Goal: Task Accomplishment & Management: Manage account settings

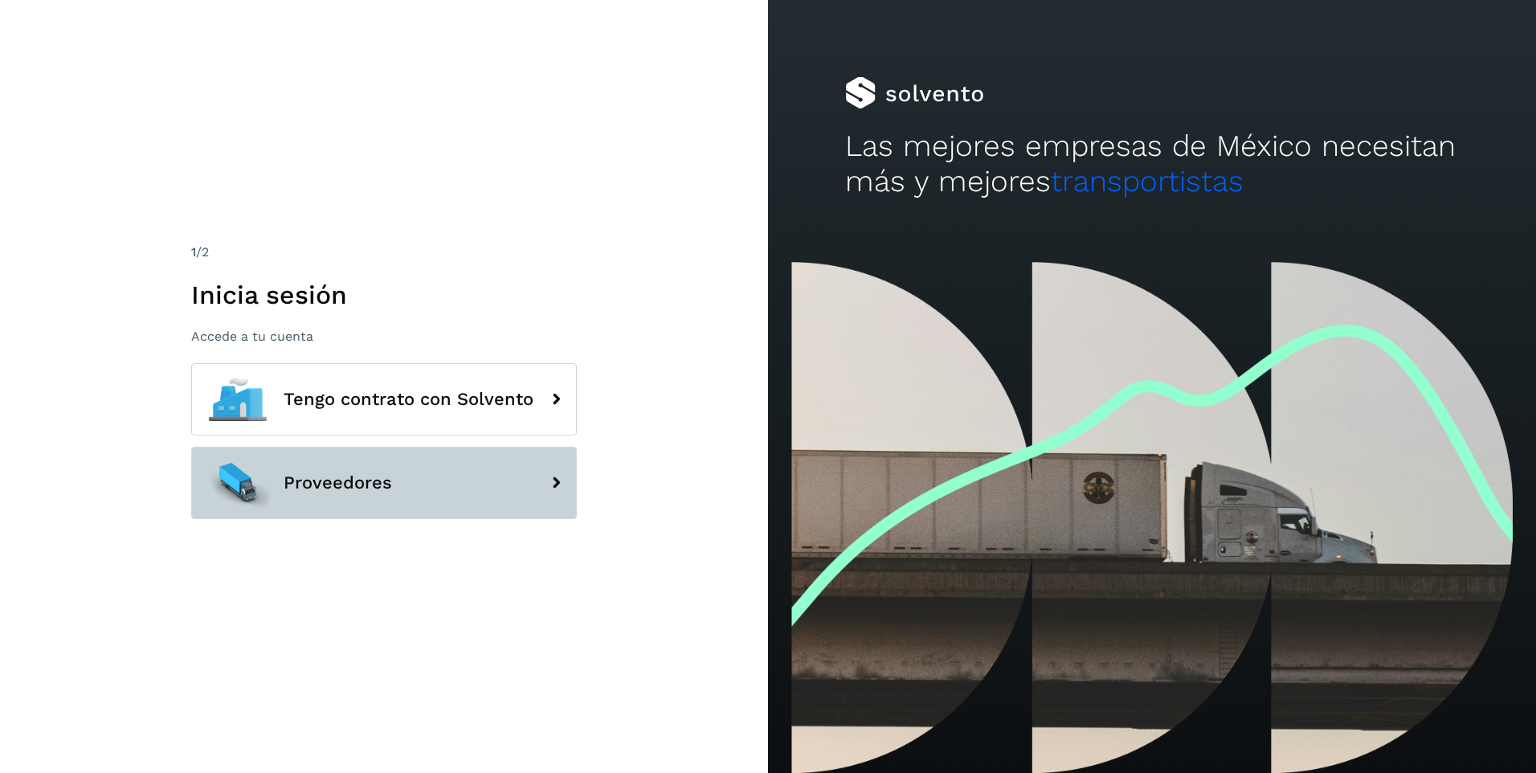
click at [449, 486] on button "Proveedores" at bounding box center [384, 483] width 386 height 72
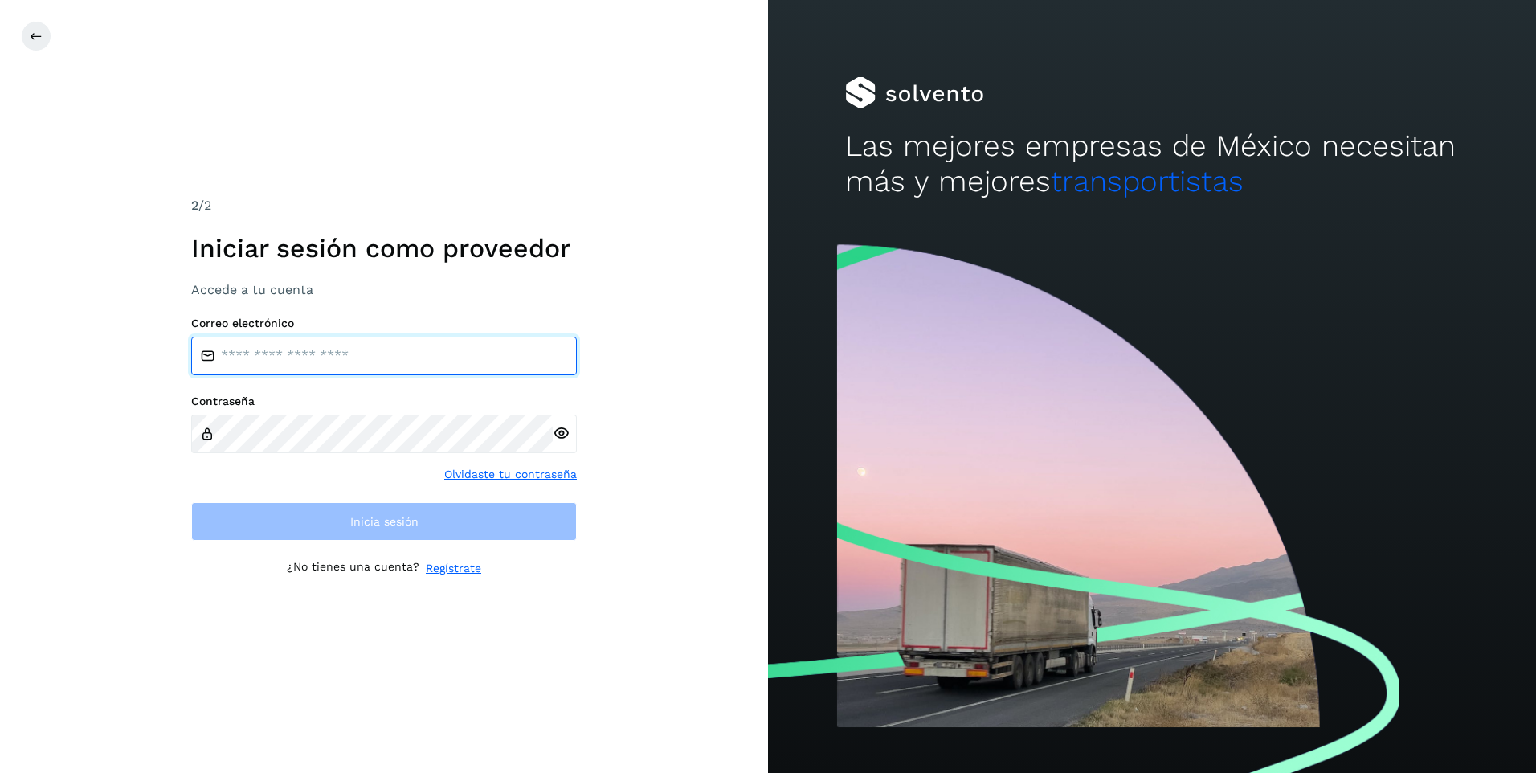
click at [488, 355] on input "email" at bounding box center [384, 356] width 386 height 39
type input "**********"
click at [472, 360] on input "**********" at bounding box center [384, 356] width 386 height 39
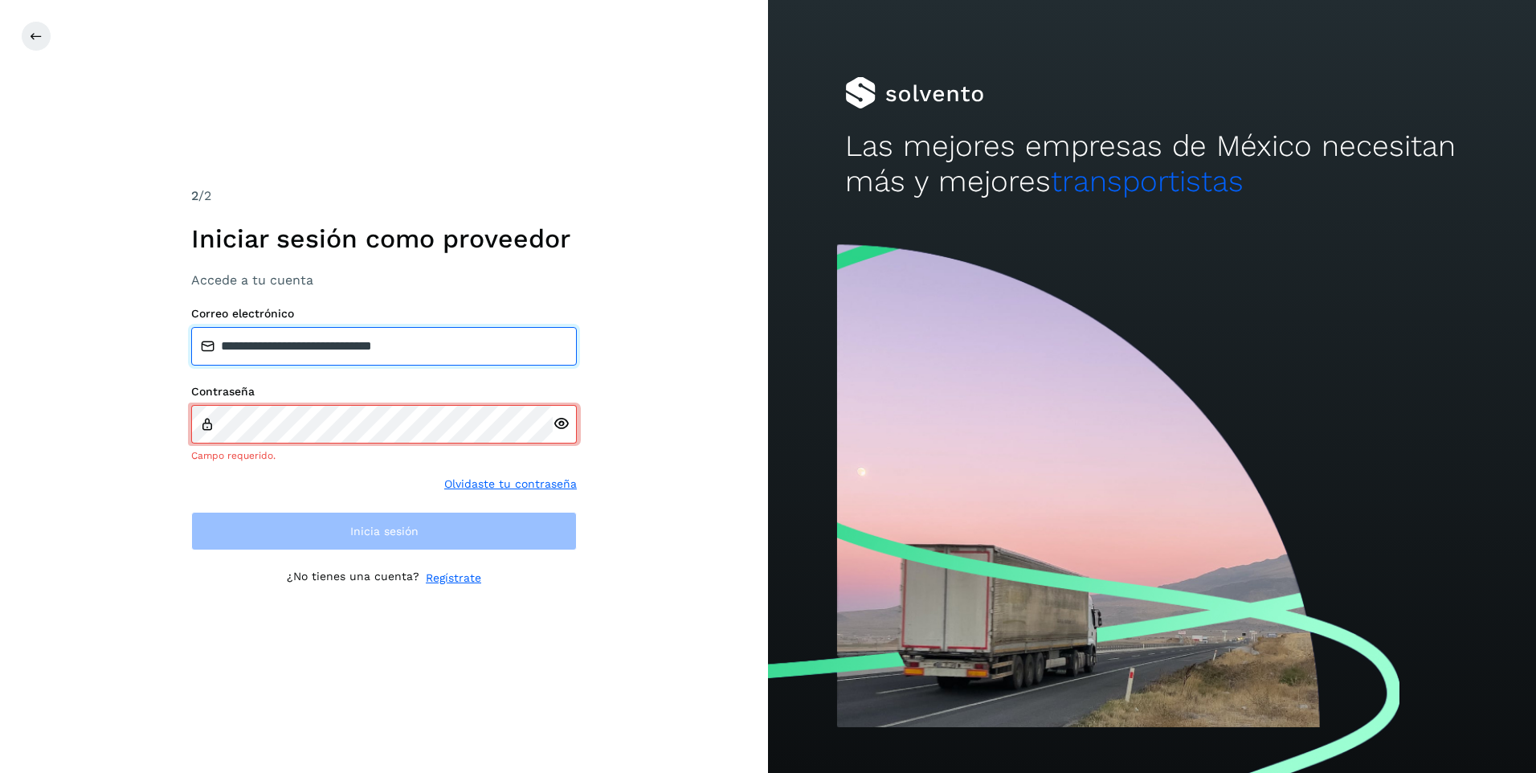
click at [449, 345] on input "**********" at bounding box center [384, 346] width 386 height 39
click at [562, 430] on icon at bounding box center [561, 423] width 17 height 17
click at [513, 434] on div "Contraseña Debe contener entre 8 y 16 caracteres" at bounding box center [384, 424] width 386 height 78
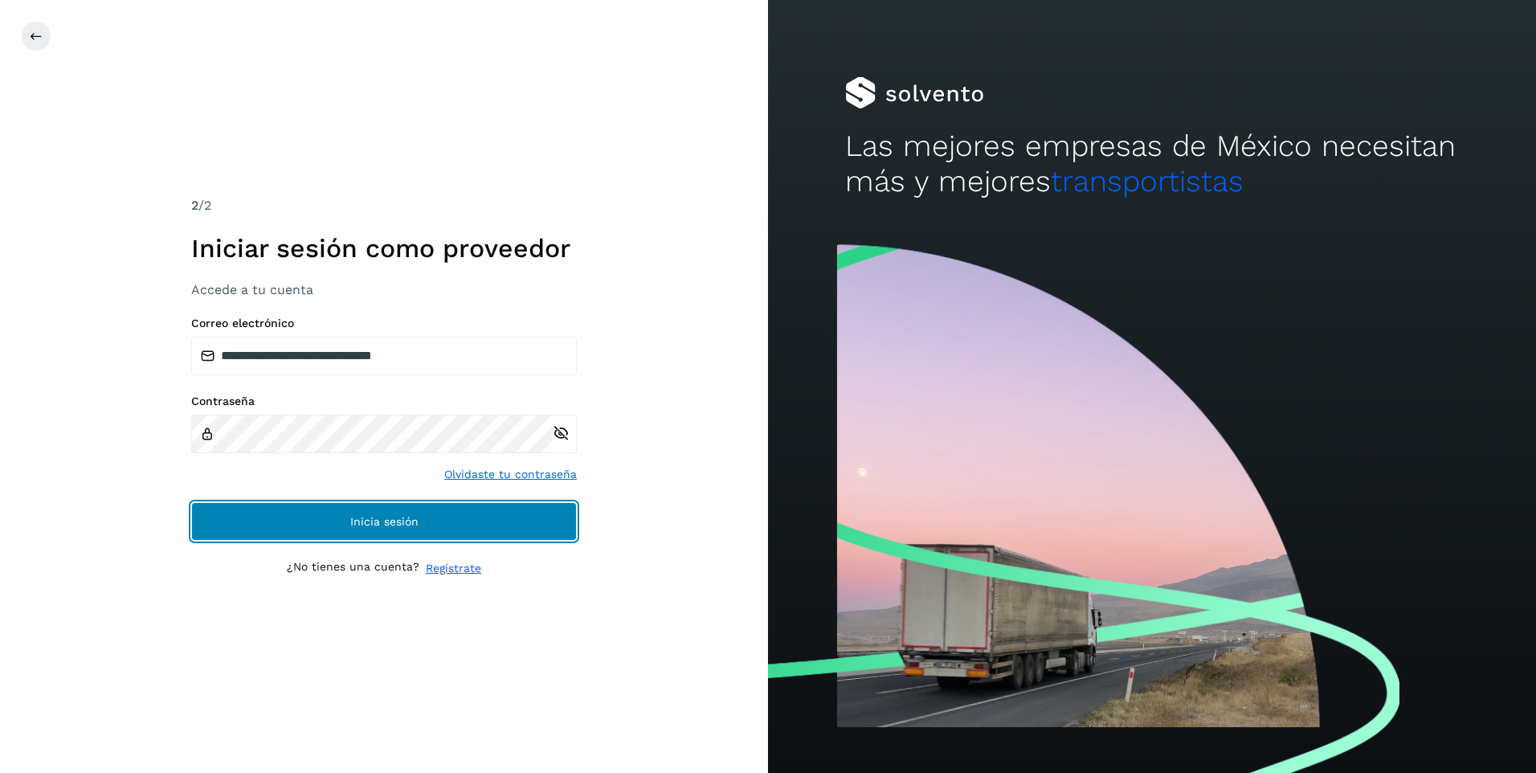
click at [466, 513] on button "Inicia sesión" at bounding box center [384, 521] width 386 height 39
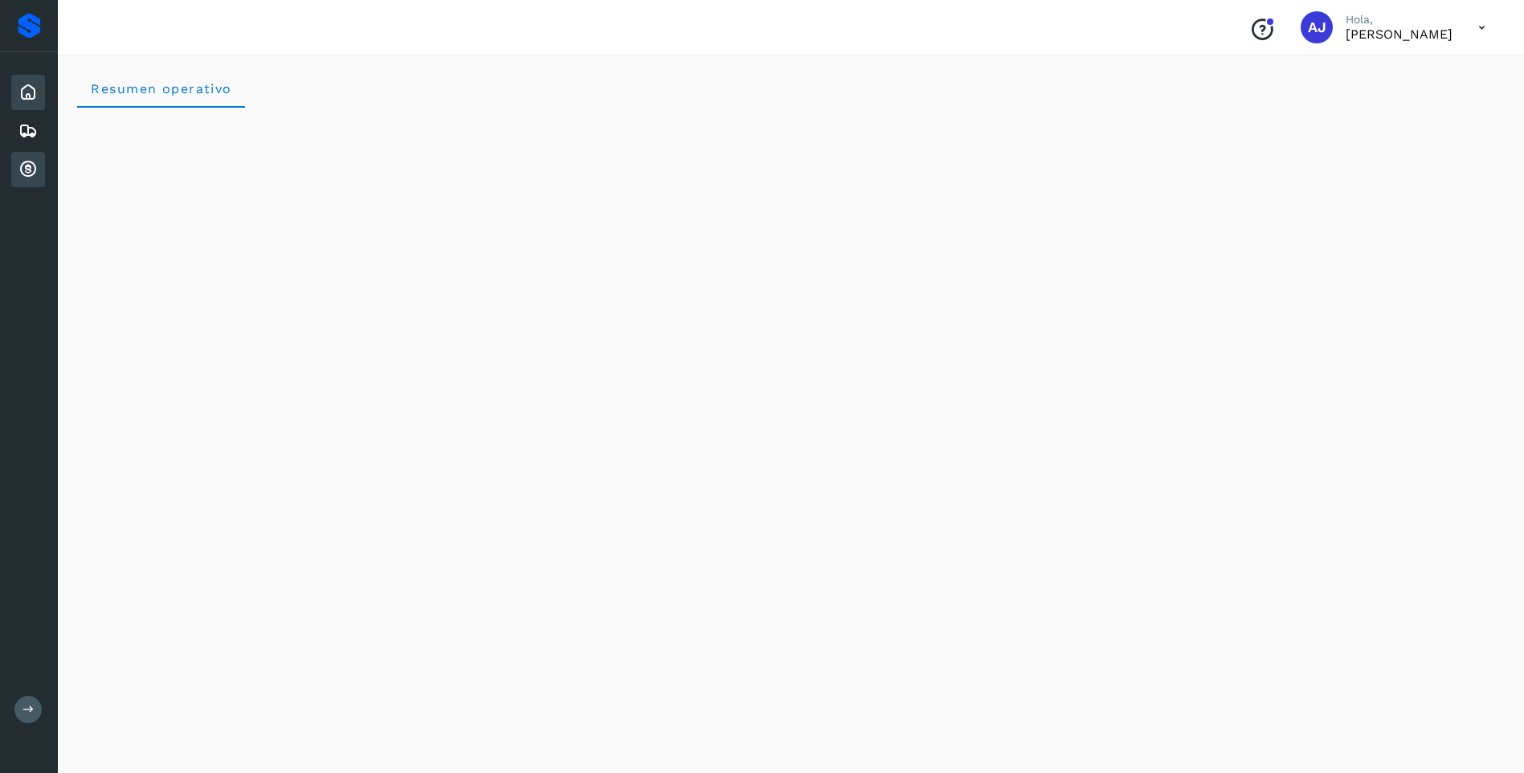
click at [31, 163] on icon at bounding box center [27, 169] width 19 height 19
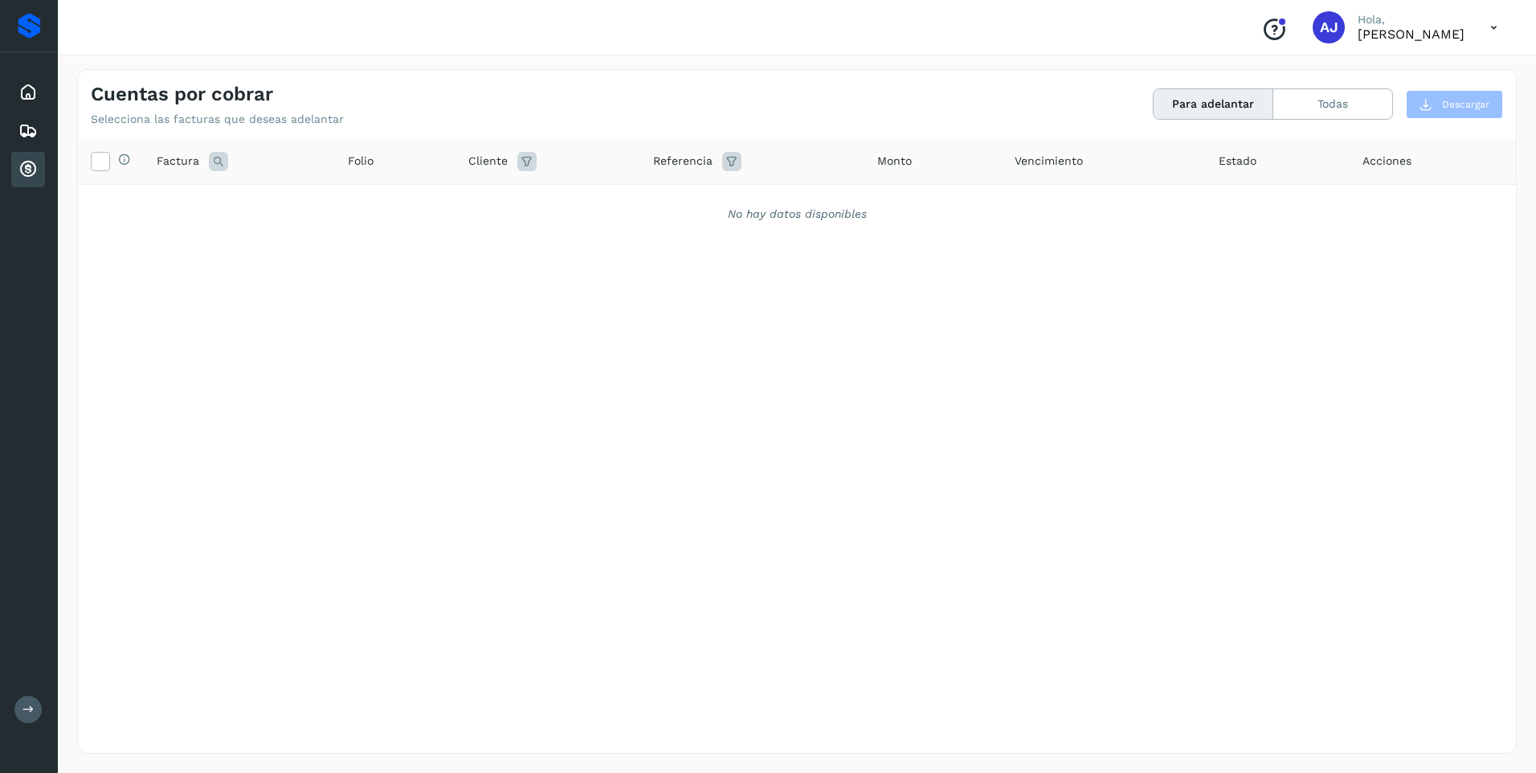
click at [26, 707] on icon at bounding box center [28, 709] width 12 height 12
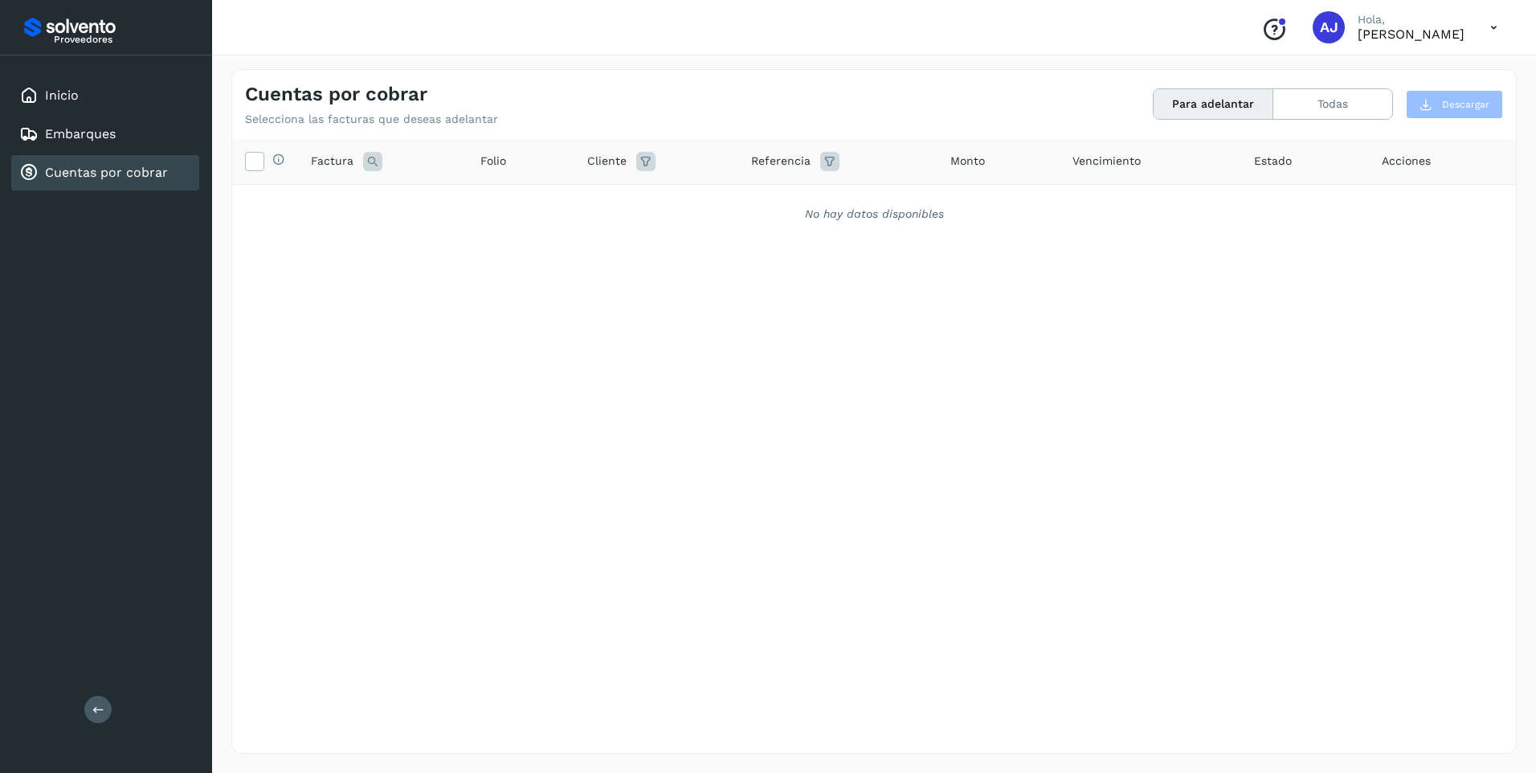
click at [371, 160] on icon at bounding box center [372, 161] width 19 height 19
click at [337, 158] on span "Factura" at bounding box center [332, 161] width 43 height 17
click at [335, 158] on span "Factura" at bounding box center [332, 161] width 43 height 17
click at [370, 162] on icon at bounding box center [372, 161] width 19 height 19
click at [341, 246] on div "Selecciona todas las facturas disponibles para adelanto Factura Cancelar Buscar…" at bounding box center [874, 413] width 1284 height 548
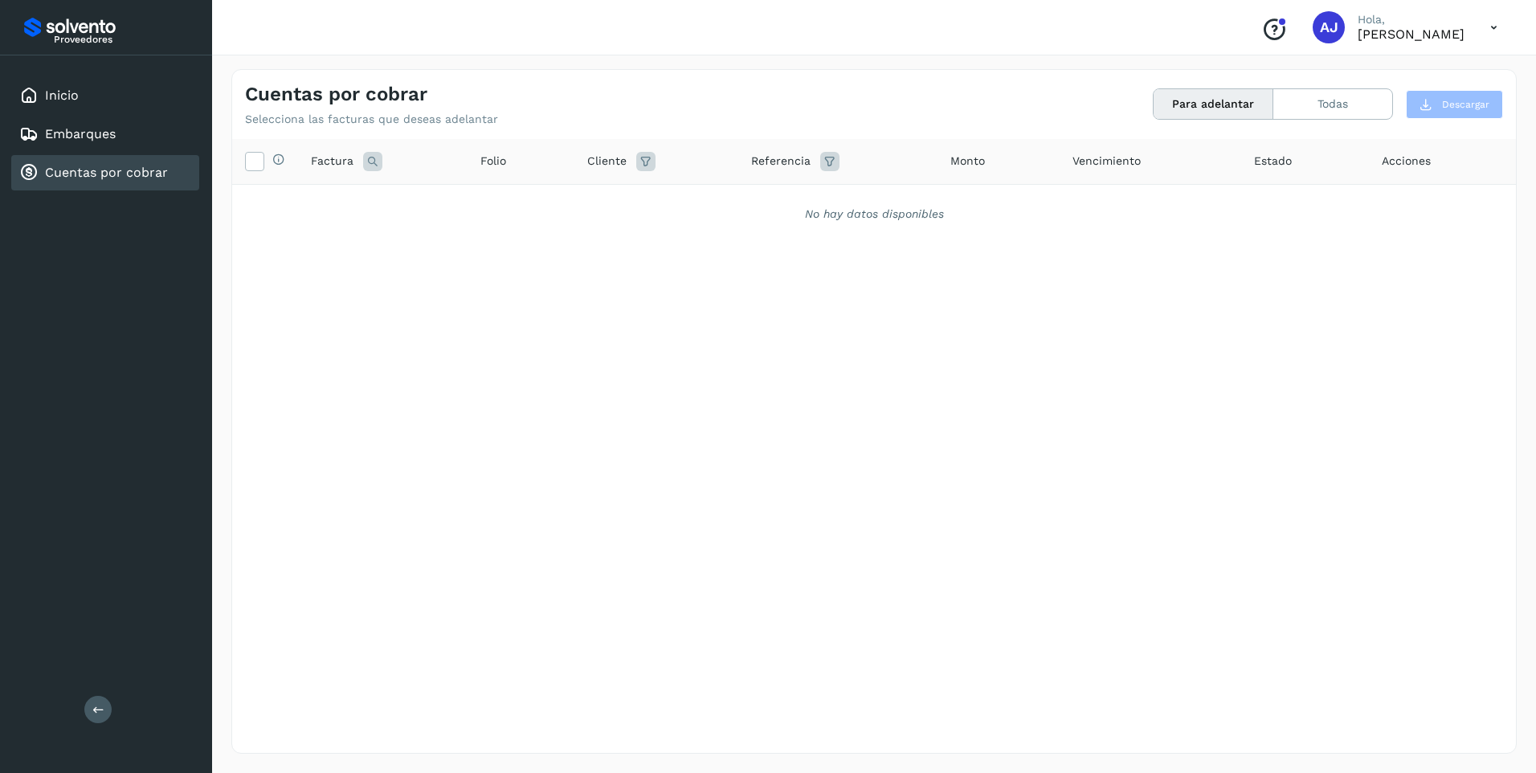
click at [325, 157] on span "Factura" at bounding box center [332, 161] width 43 height 17
click at [254, 157] on icon at bounding box center [254, 160] width 17 height 17
click at [254, 165] on icon at bounding box center [254, 160] width 17 height 17
click at [1304, 103] on button "Todas" at bounding box center [1332, 104] width 119 height 30
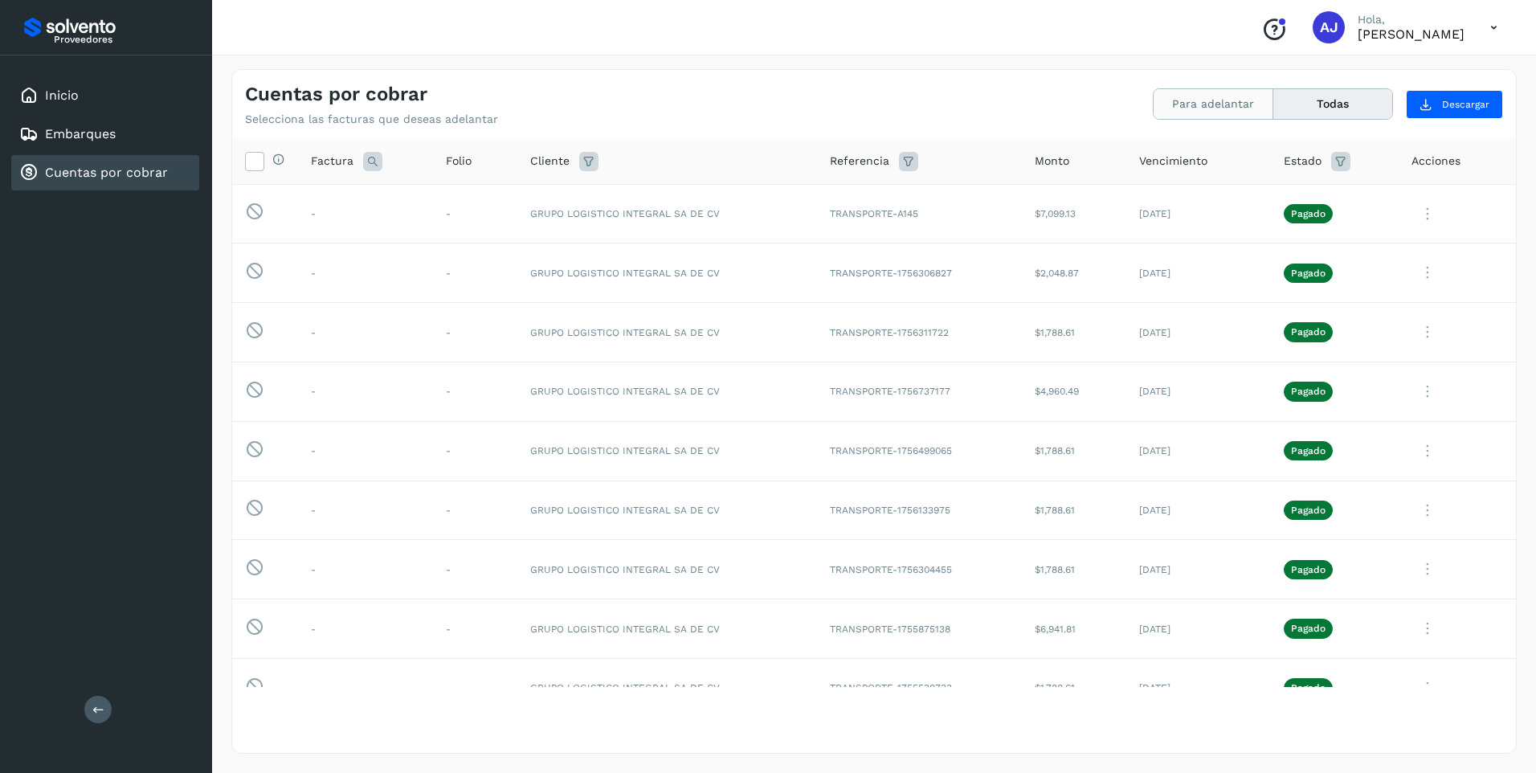
click at [1215, 104] on button "Para adelantar" at bounding box center [1214, 104] width 120 height 30
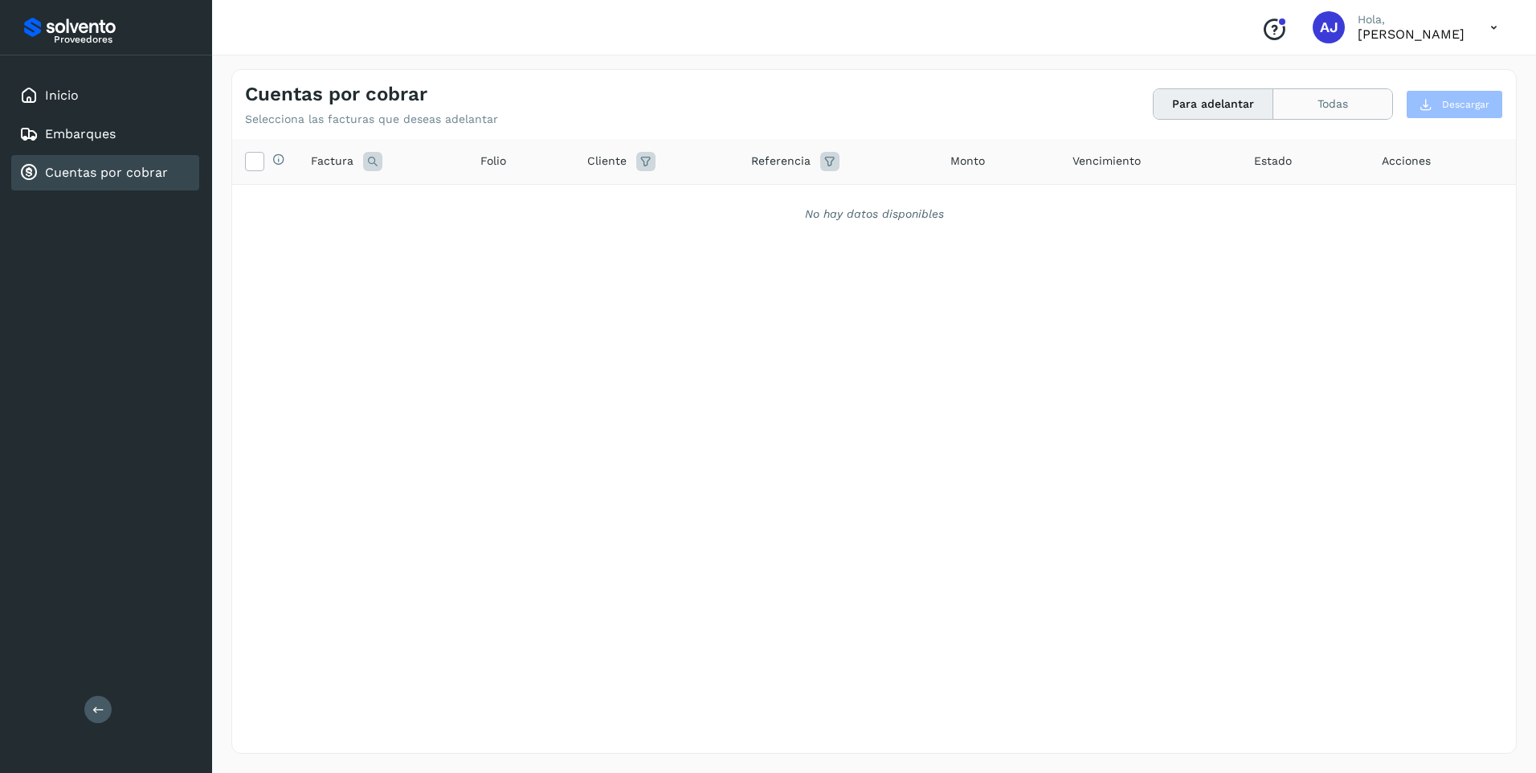
click at [1316, 98] on button "Todas" at bounding box center [1332, 104] width 119 height 30
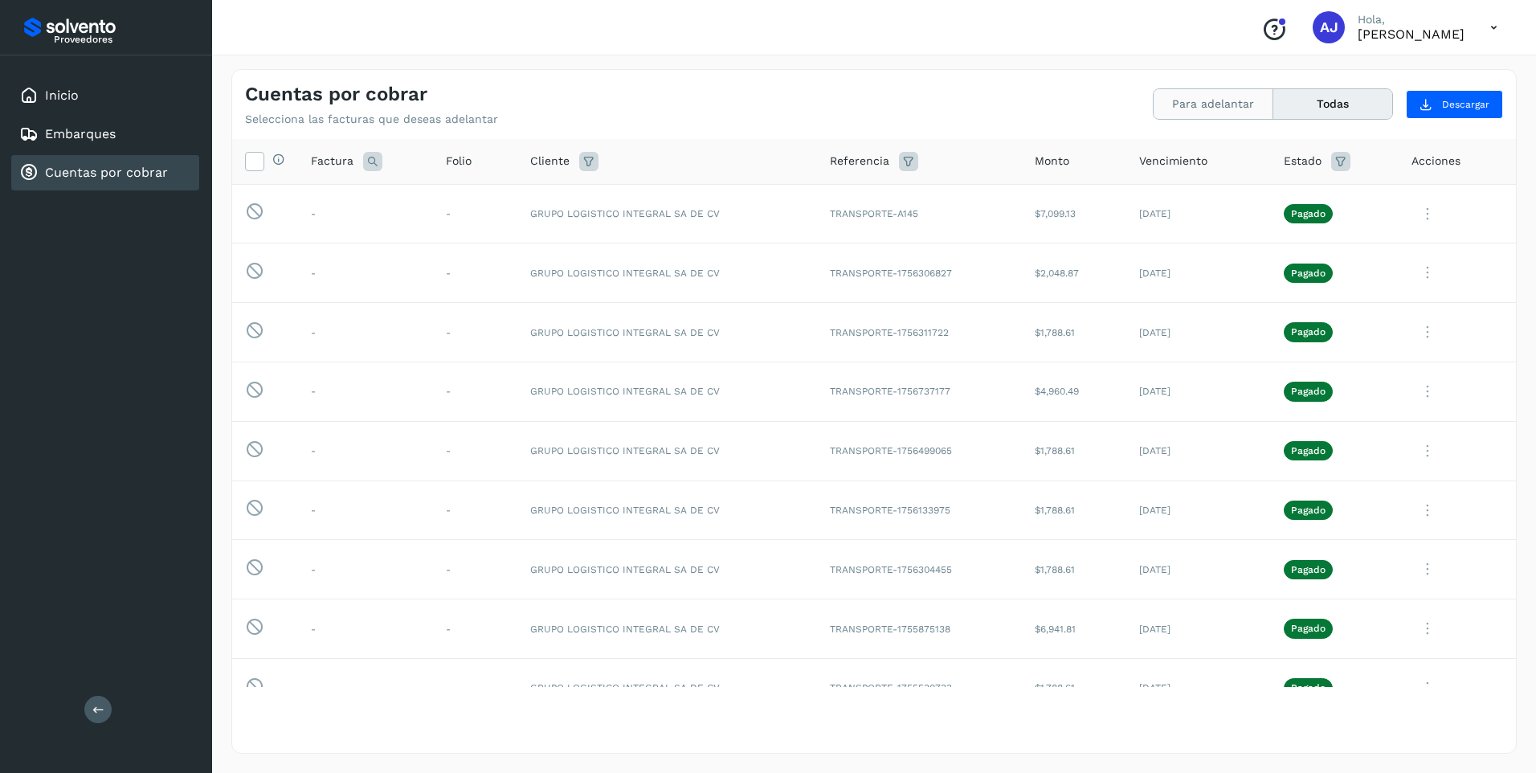
click at [1243, 104] on button "Para adelantar" at bounding box center [1214, 104] width 120 height 30
